Goal: Information Seeking & Learning: Check status

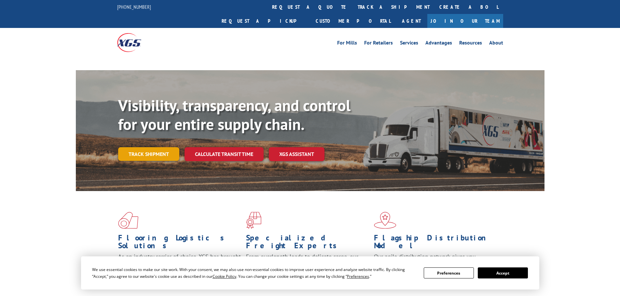
click at [155, 147] on link "Track shipment" at bounding box center [148, 154] width 61 height 14
click at [162, 147] on link "Track shipment" at bounding box center [148, 154] width 61 height 14
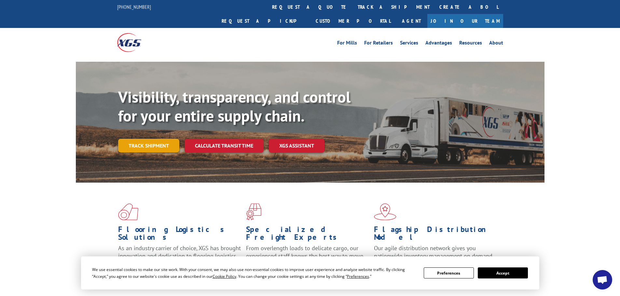
click at [155, 139] on link "Track shipment" at bounding box center [148, 146] width 61 height 14
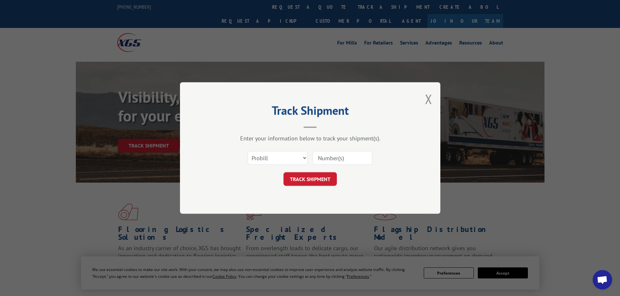
click at [335, 158] on input at bounding box center [342, 158] width 60 height 14
paste input "664081"
type input "664081"
click at [321, 175] on button "TRACK SHIPMENT" at bounding box center [309, 179] width 53 height 14
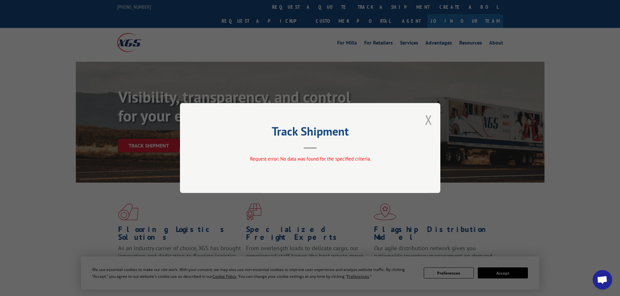
click at [431, 121] on button "Close modal" at bounding box center [428, 119] width 7 height 17
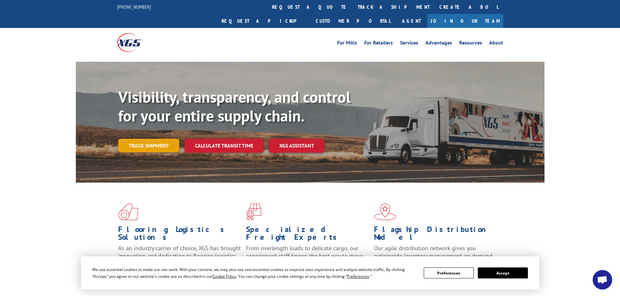
click at [166, 139] on link "Track shipment" at bounding box center [148, 146] width 61 height 14
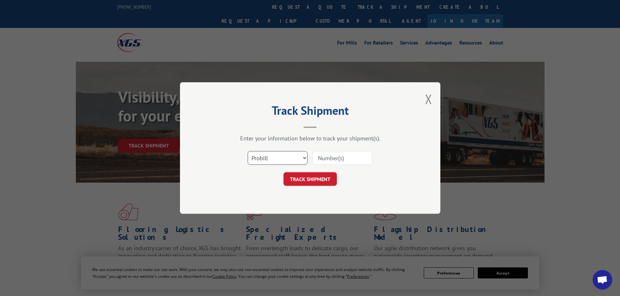
click at [285, 159] on select "Select category... Probill BOL PO" at bounding box center [278, 158] width 60 height 14
select select "bol"
click at [248, 151] on select "Select category... Probill BOL PO" at bounding box center [278, 158] width 60 height 14
click at [342, 160] on input at bounding box center [342, 158] width 60 height 14
paste input "664081"
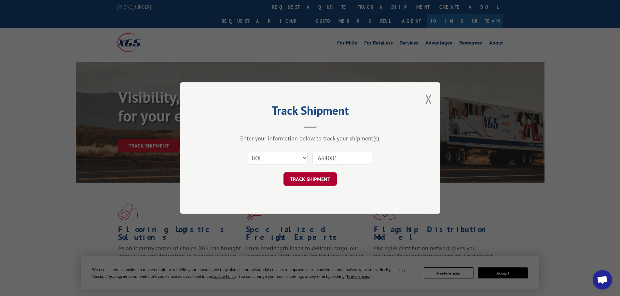
type input "664081"
click at [327, 173] on button "TRACK SHIPMENT" at bounding box center [309, 179] width 53 height 14
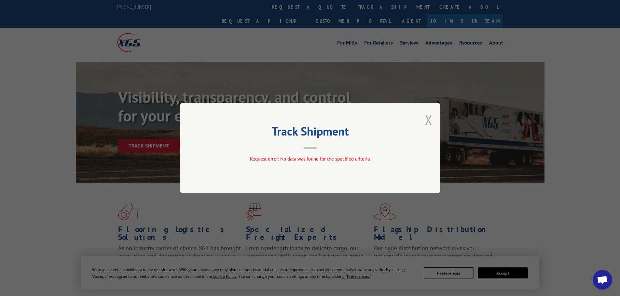
click at [426, 122] on button "Close modal" at bounding box center [428, 119] width 7 height 17
